Goal: Task Accomplishment & Management: Manage account settings

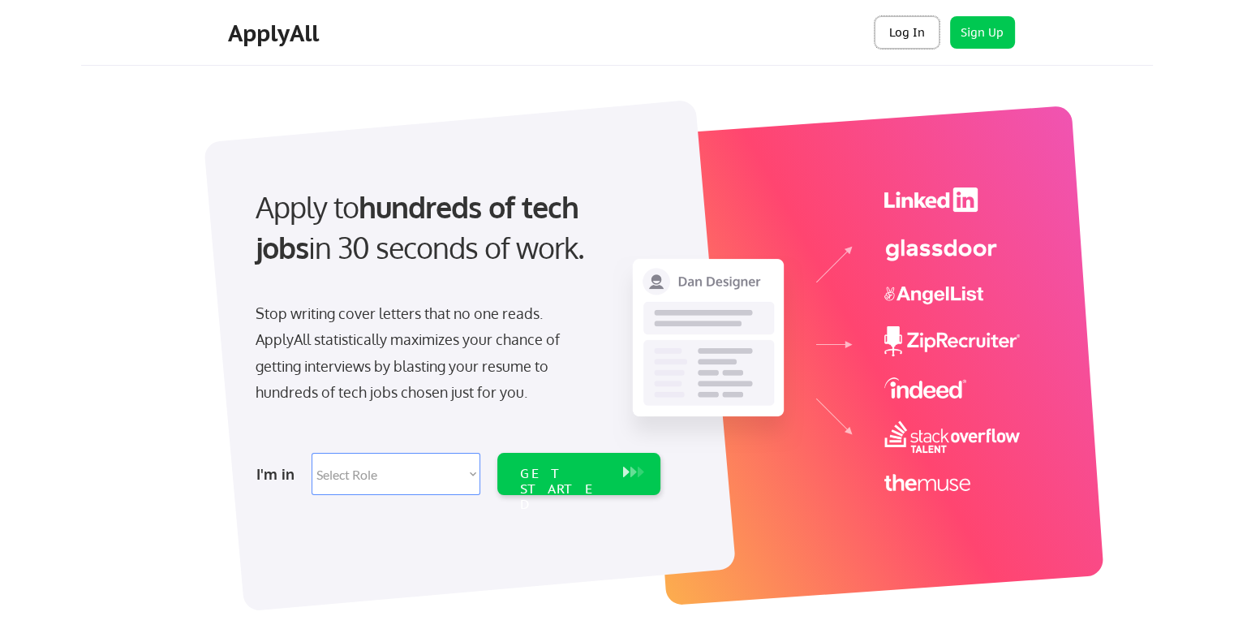
click at [909, 27] on button "Log In" at bounding box center [906, 32] width 65 height 32
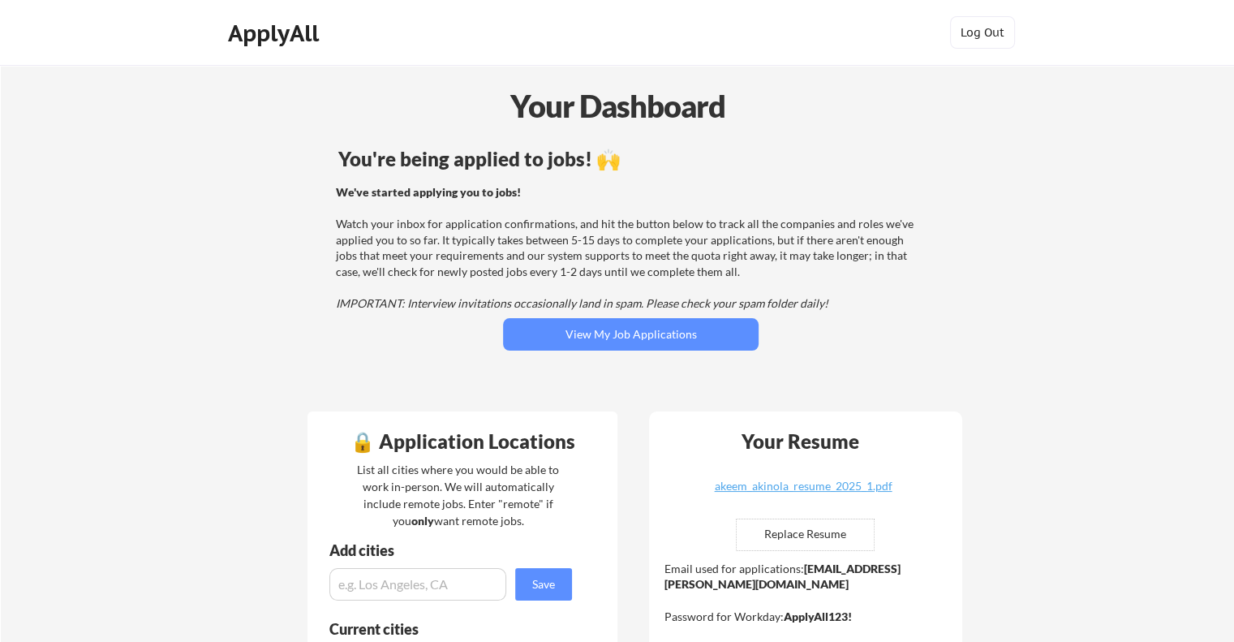
scroll to position [10, 0]
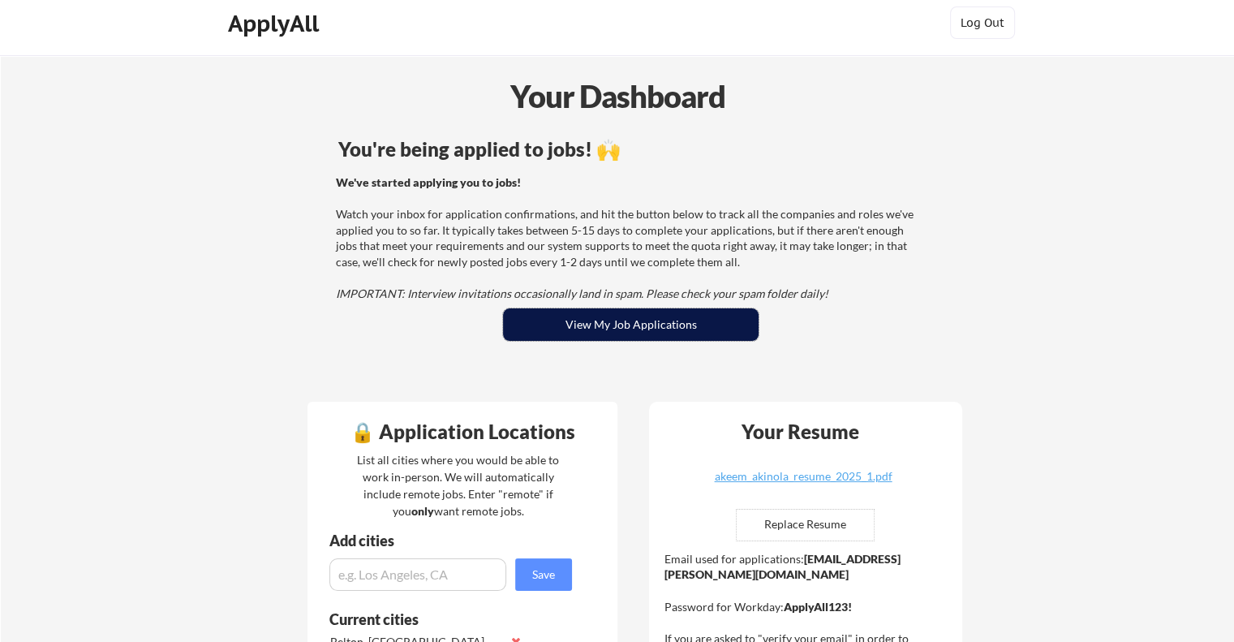
click at [529, 320] on button "View My Job Applications" at bounding box center [630, 324] width 255 height 32
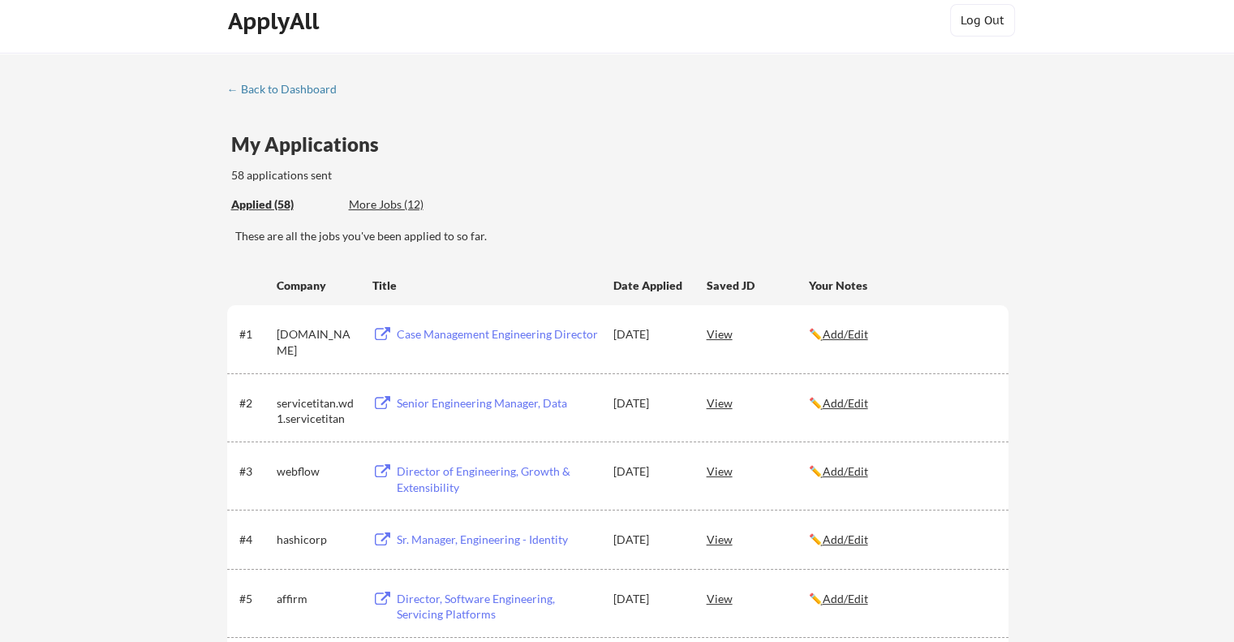
scroll to position [13, 0]
click at [393, 204] on div "More Jobs (12)" at bounding box center [408, 203] width 119 height 16
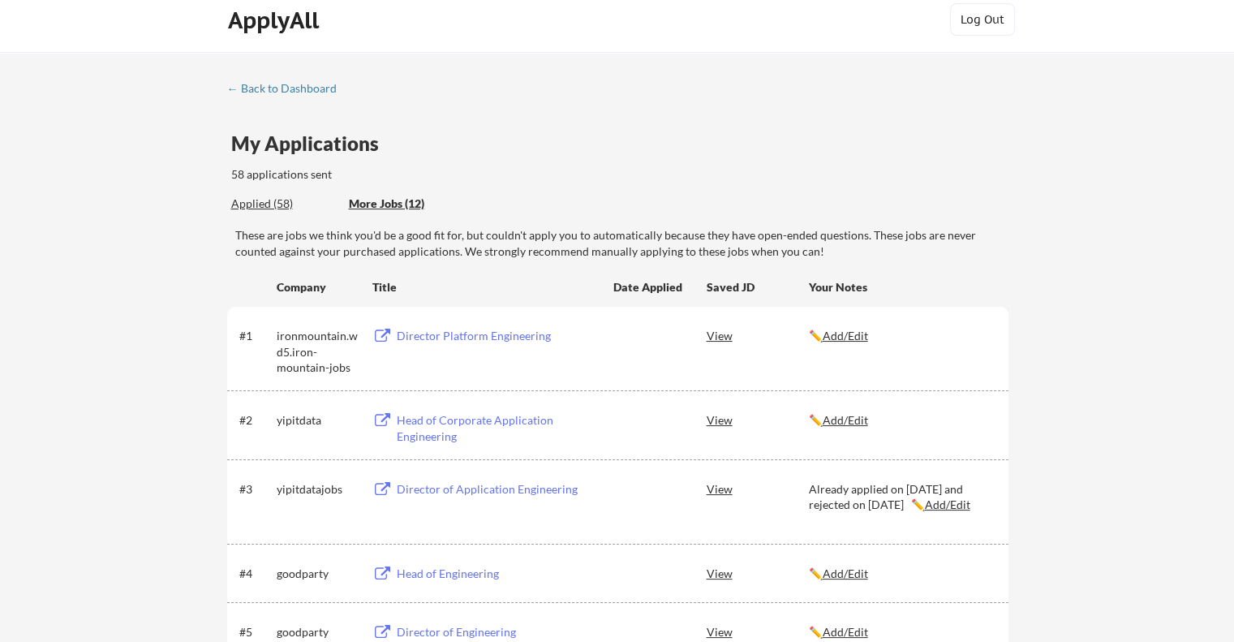
click at [499, 337] on div "Director Platform Engineering" at bounding box center [497, 336] width 201 height 16
click at [727, 335] on div "View" at bounding box center [757, 334] width 102 height 29
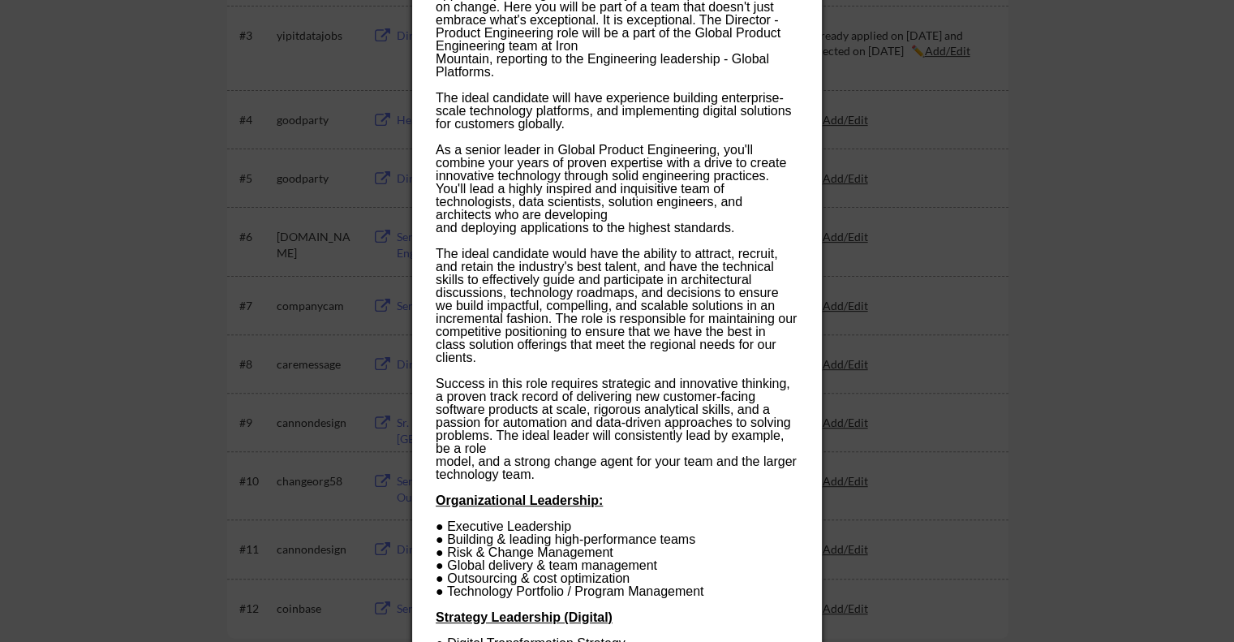
scroll to position [0, 0]
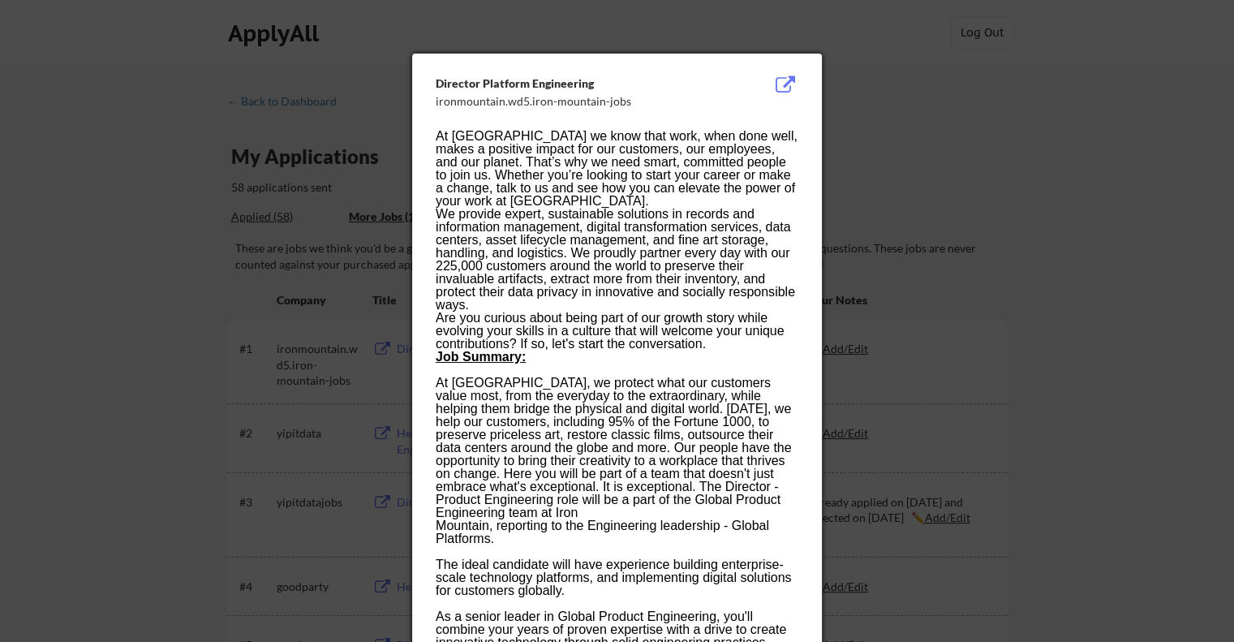
click at [587, 77] on div "Director Platform Engineering" at bounding box center [576, 83] width 281 height 16
drag, startPoint x: 590, startPoint y: 80, endPoint x: 419, endPoint y: 64, distance: 171.9
click at [443, 81] on div "Director Platform Engineering" at bounding box center [576, 83] width 281 height 16
drag, startPoint x: 435, startPoint y: 84, endPoint x: 596, endPoint y: 73, distance: 161.8
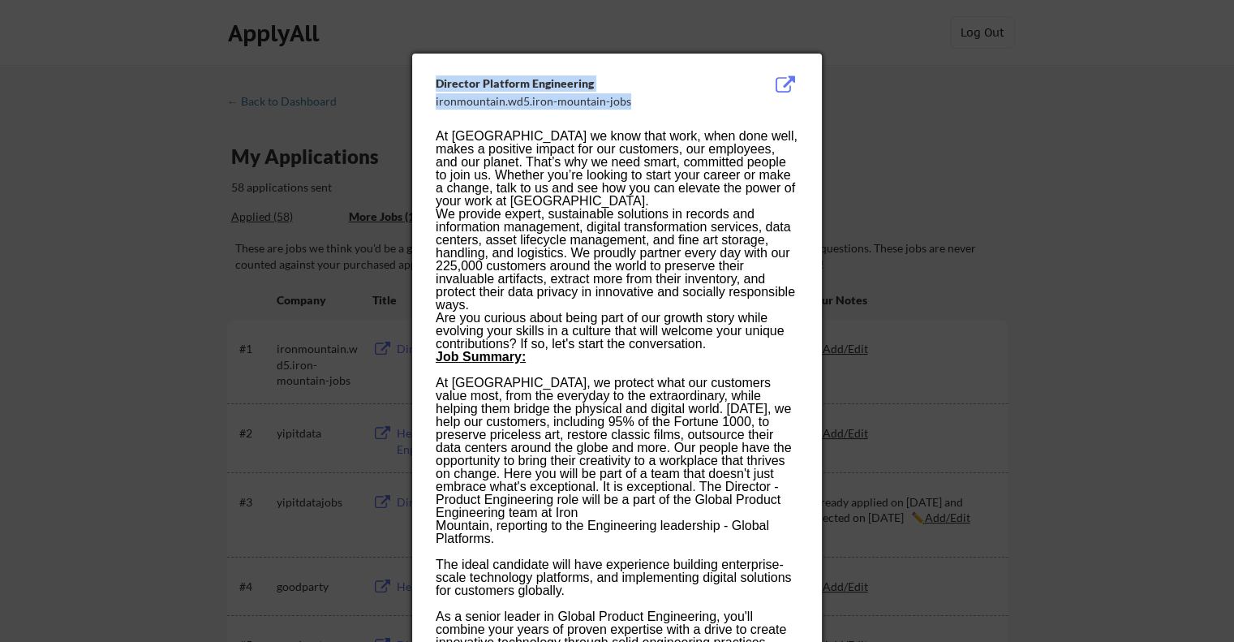
drag, startPoint x: 590, startPoint y: 82, endPoint x: 435, endPoint y: 86, distance: 155.8
click at [436, 86] on div "Director Platform Engineering" at bounding box center [576, 83] width 281 height 16
copy div "Director Platform Engineering"
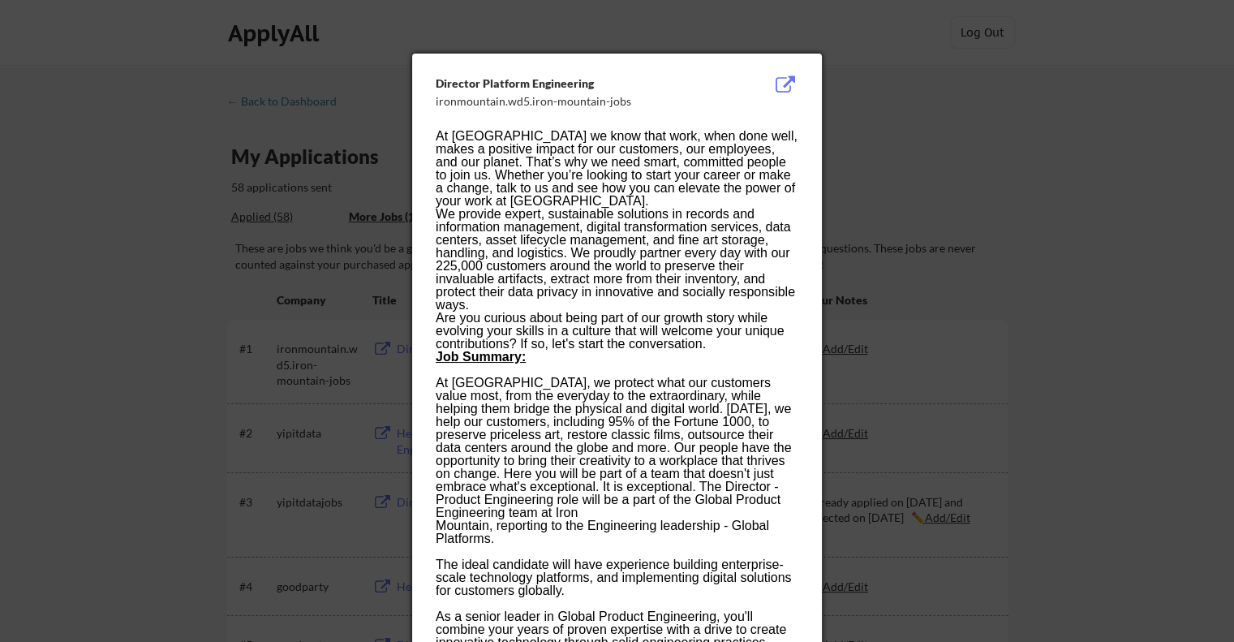
click at [904, 115] on div at bounding box center [617, 321] width 1234 height 642
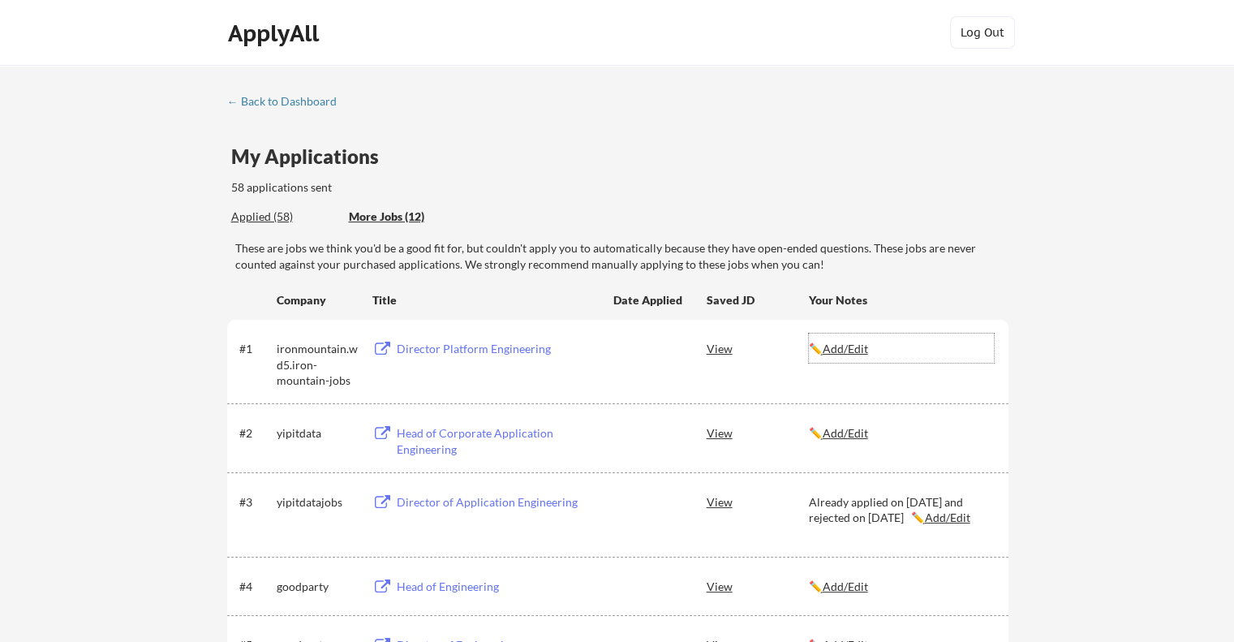
click at [855, 346] on u "Add/Edit" at bounding box center [844, 348] width 45 height 14
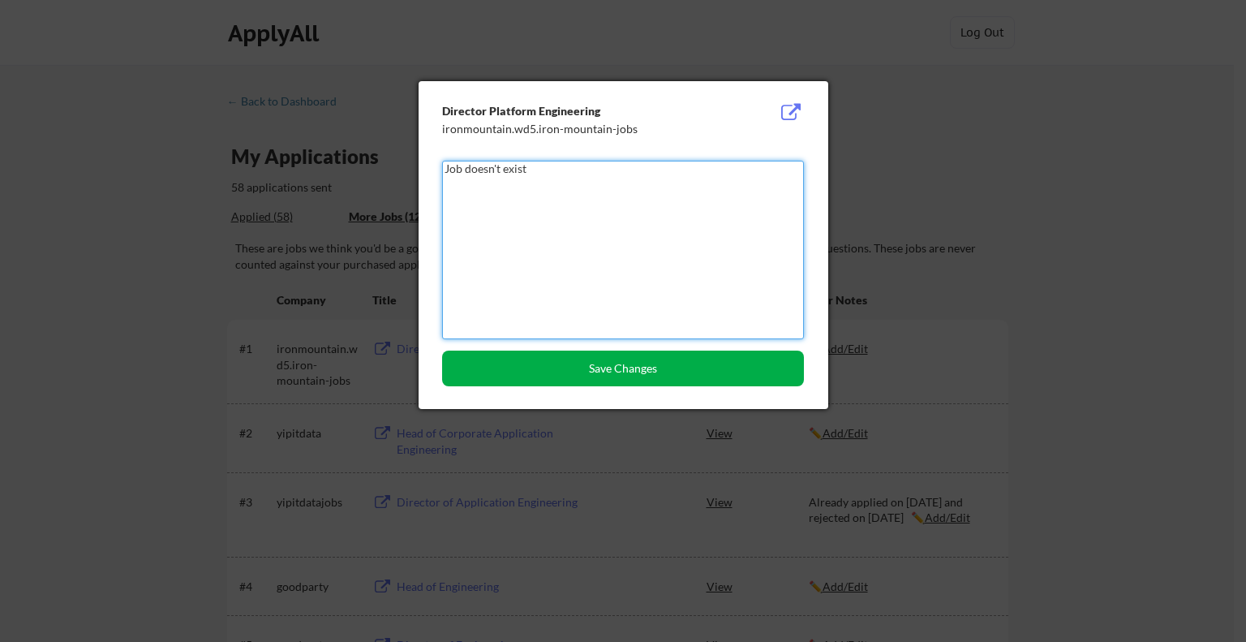
type textarea "Job doesn't exist"
click at [782, 363] on button "Save Changes" at bounding box center [623, 368] width 362 height 36
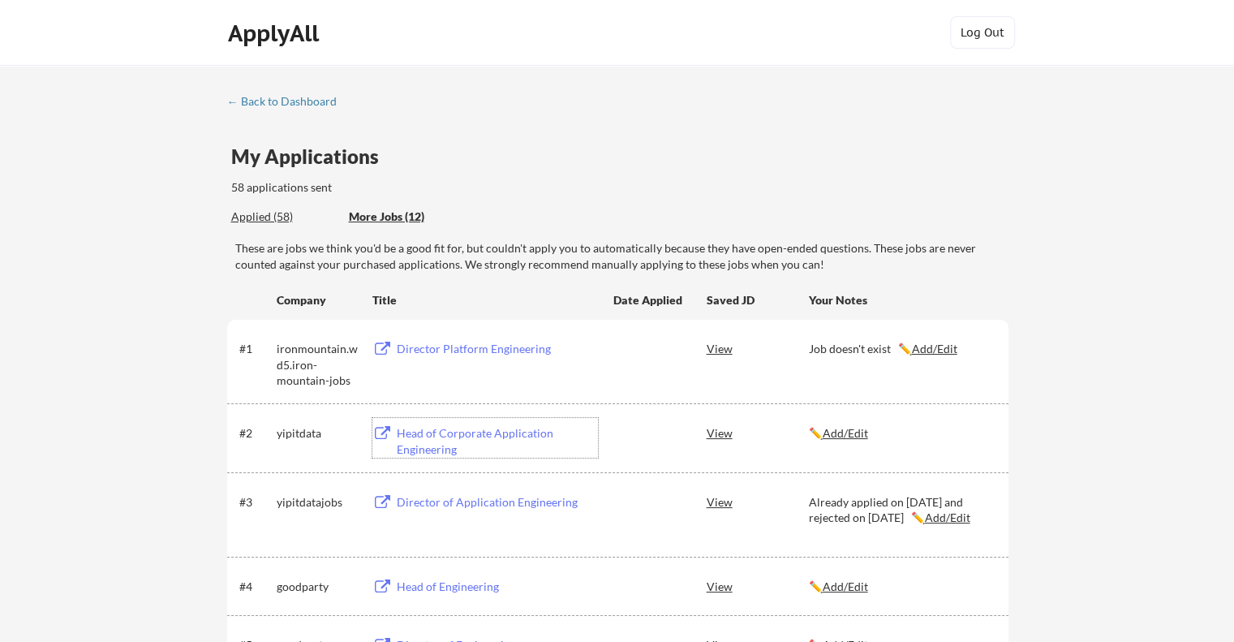
click at [515, 431] on div "Head of Corporate Application Engineering" at bounding box center [497, 441] width 201 height 32
